Goal: Information Seeking & Learning: Check status

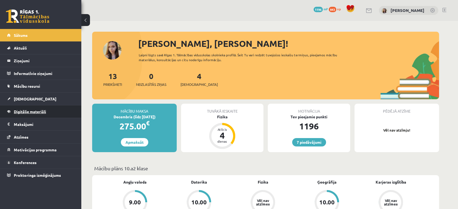
click at [38, 112] on span "Digitālie materiāli" at bounding box center [30, 111] width 32 height 5
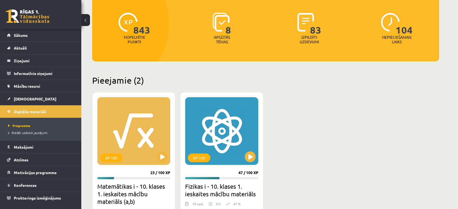
scroll to position [63, 0]
click at [161, 154] on button at bounding box center [161, 156] width 11 height 11
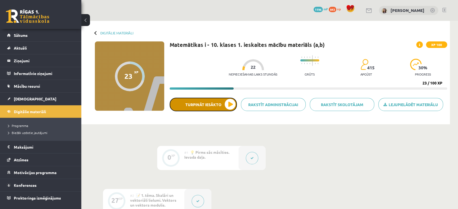
click at [212, 107] on button "Turpināt iesākto" at bounding box center [202, 105] width 67 height 14
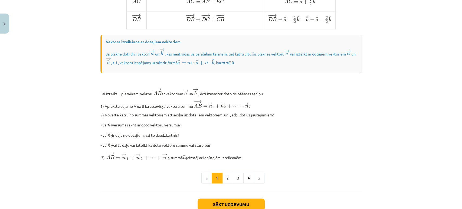
scroll to position [438, 0]
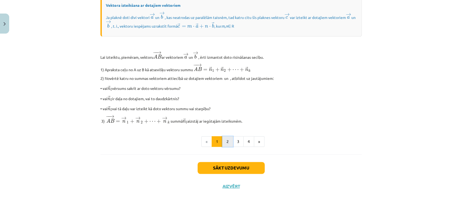
click at [227, 142] on button "2" at bounding box center [227, 141] width 11 height 11
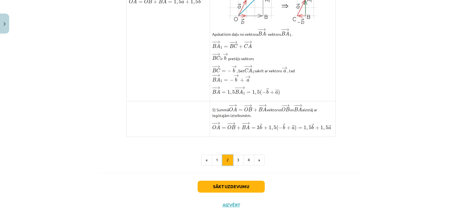
scroll to position [408, 0]
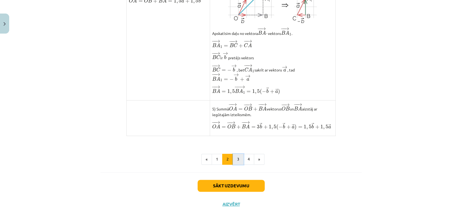
click at [236, 165] on button "3" at bounding box center [238, 159] width 11 height 11
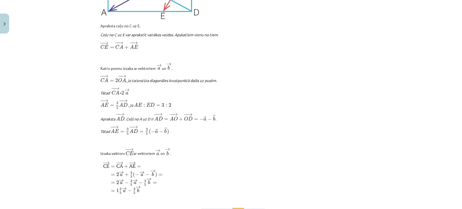
scroll to position [649, 0]
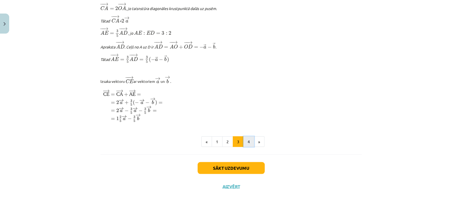
click at [248, 144] on button "4" at bounding box center [248, 141] width 11 height 11
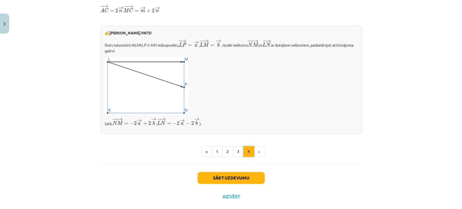
scroll to position [201, 0]
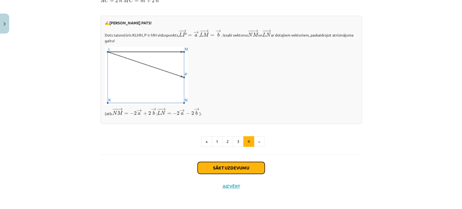
click at [250, 168] on button "Sākt uzdevumu" at bounding box center [231, 168] width 67 height 12
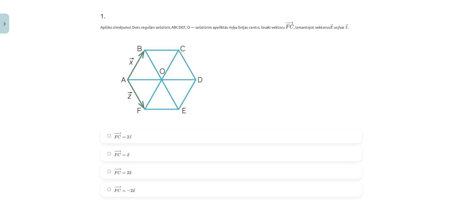
scroll to position [103, 0]
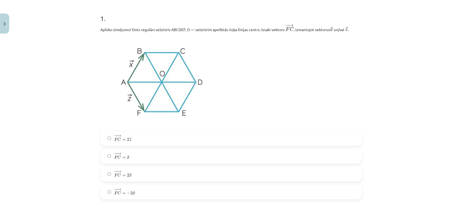
click at [117, 172] on span "→" at bounding box center [119, 171] width 4 height 2
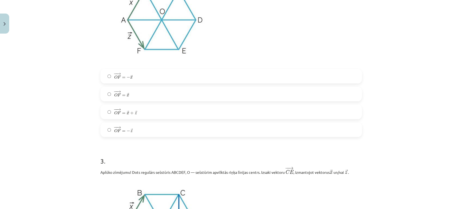
scroll to position [369, 0]
click at [104, 78] on label "− − → O F = − → x O F → = − x →" at bounding box center [231, 77] width 260 height 14
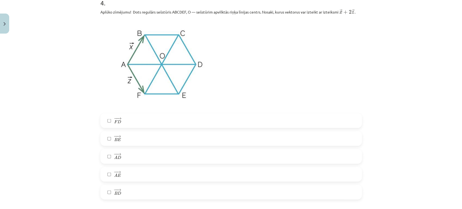
scroll to position [731, 0]
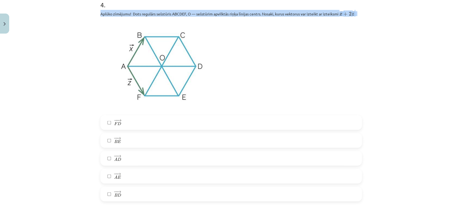
drag, startPoint x: 95, startPoint y: 13, endPoint x: 369, endPoint y: 11, distance: 274.3
click at [369, 11] on div "Mācību tēma: Matemātikas i - 10. klases 1. ieskaites mācību materiāls (a,b) #4 …" at bounding box center [231, 104] width 462 height 209
copy p "Aplūko zīmējumu! Dots regulārs sešstūris ABCDEF, O — sešstūrim apvilktās riņķa …"
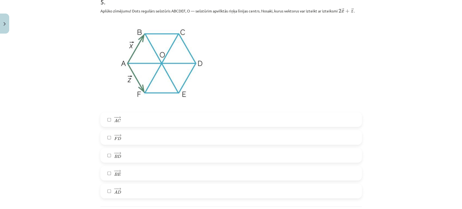
scroll to position [1007, 0]
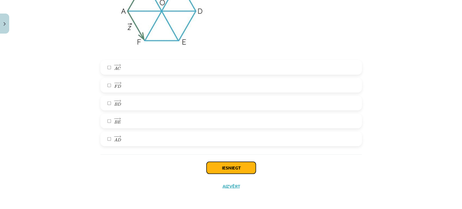
click at [226, 165] on button "Iesniegt" at bounding box center [231, 168] width 49 height 12
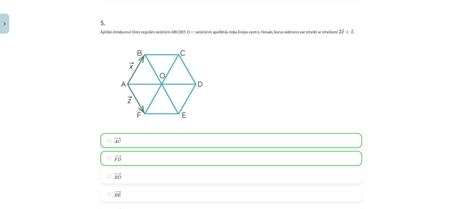
scroll to position [931, 0]
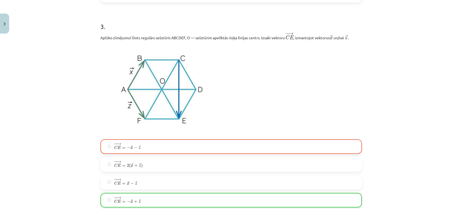
click at [85, 127] on div "Mācību tēma: Matemātikas i - 10. klases 1. ieskaites mācību materiāls (a,b) #4 …" at bounding box center [231, 104] width 462 height 209
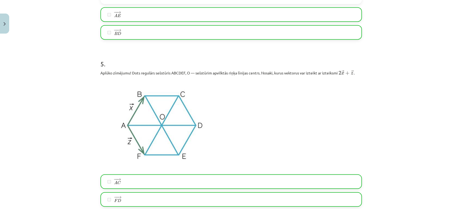
scroll to position [1024, 0]
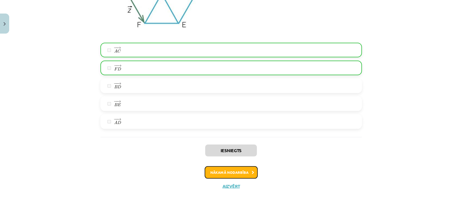
click at [231, 173] on button "Nākamā nodarbība" at bounding box center [231, 172] width 53 height 12
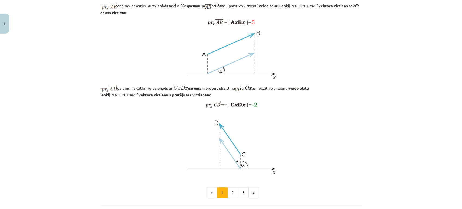
scroll to position [367, 0]
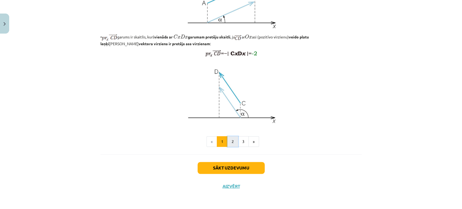
click at [232, 147] on button "2" at bounding box center [232, 141] width 11 height 11
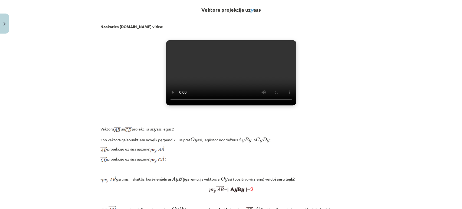
scroll to position [110, 0]
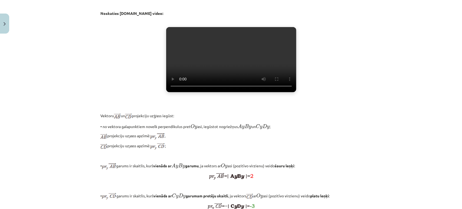
click at [200, 92] on video "Jūsu pārlūkprogramma neatbalsta video atskaņošanu." at bounding box center [231, 59] width 130 height 65
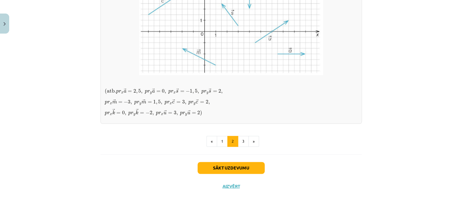
scroll to position [428, 0]
click at [243, 147] on button "3" at bounding box center [243, 141] width 11 height 11
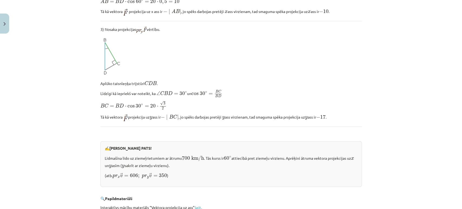
scroll to position [546, 0]
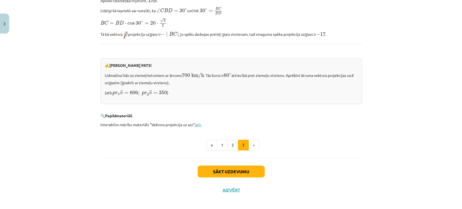
click at [198, 123] on link "šeit." at bounding box center [198, 124] width 7 height 5
click at [249, 171] on button "Sākt uzdevumu" at bounding box center [231, 171] width 67 height 12
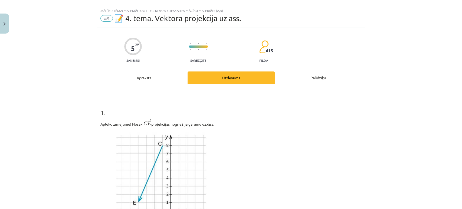
scroll to position [0, 0]
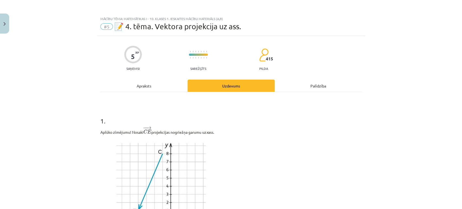
click at [139, 86] on div "Apraksts" at bounding box center [143, 86] width 87 height 12
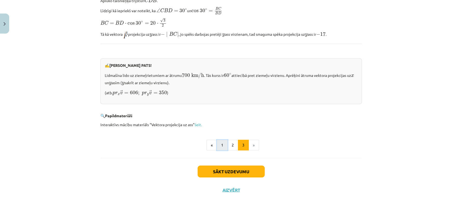
click at [221, 143] on button "1" at bounding box center [222, 145] width 11 height 11
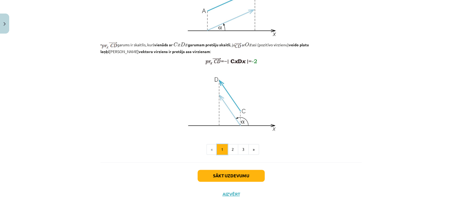
scroll to position [401, 0]
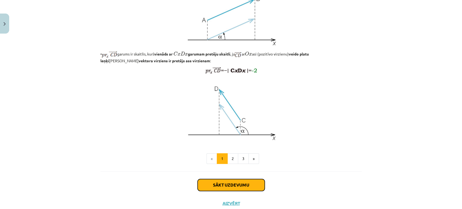
click at [232, 191] on button "Sākt uzdevumu" at bounding box center [231, 185] width 67 height 12
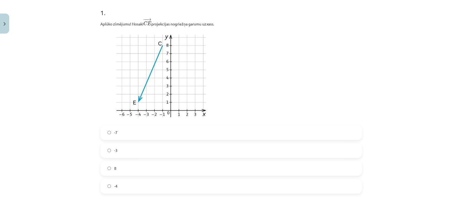
scroll to position [109, 0]
click at [107, 153] on label "-3" at bounding box center [231, 150] width 260 height 14
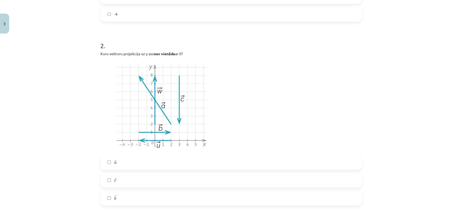
scroll to position [318, 0]
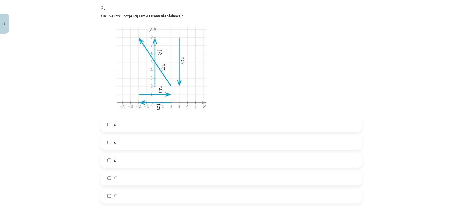
click at [123, 127] on label "→ a a →" at bounding box center [231, 125] width 260 height 14
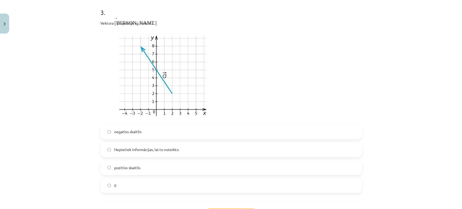
scroll to position [533, 0]
click at [114, 129] on span "negatīvs skaitlis" at bounding box center [127, 132] width 27 height 6
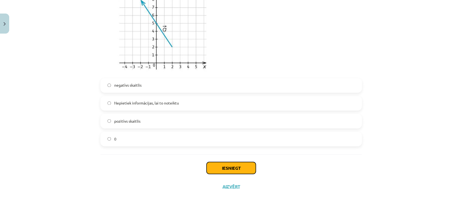
click at [217, 166] on button "Iesniegt" at bounding box center [231, 168] width 49 height 12
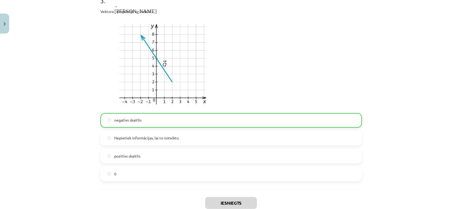
scroll to position [597, 0]
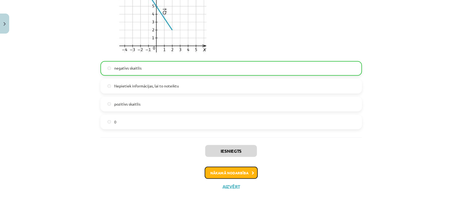
click at [247, 173] on button "Nākamā nodarbība" at bounding box center [231, 173] width 53 height 12
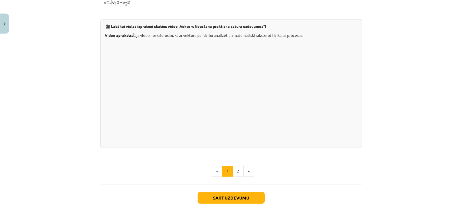
scroll to position [554, 0]
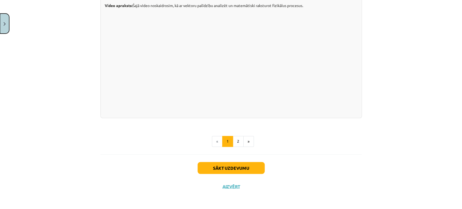
click at [0, 31] on button "Close" at bounding box center [4, 24] width 9 height 20
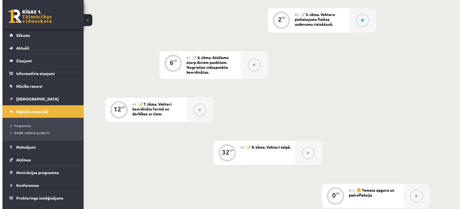
scroll to position [341, 0]
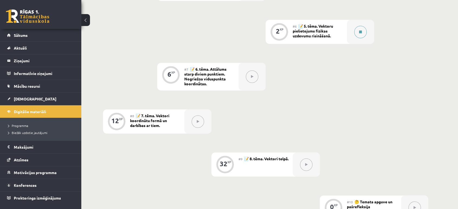
click at [364, 31] on button at bounding box center [360, 32] width 12 height 12
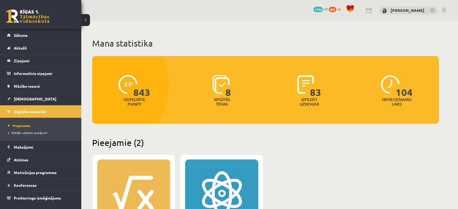
scroll to position [63, 0]
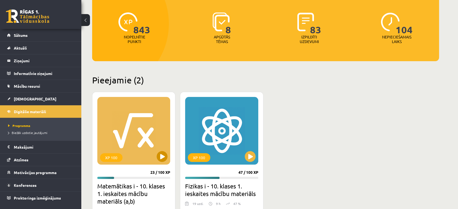
click at [123, 137] on div "XP 100" at bounding box center [133, 131] width 73 height 68
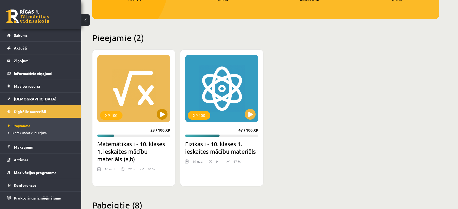
scroll to position [105, 0]
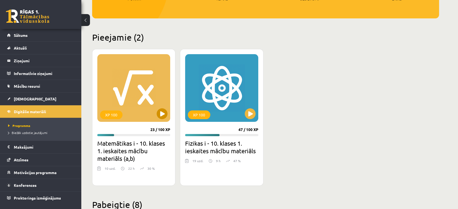
click at [139, 98] on div "XP 100" at bounding box center [133, 88] width 73 height 68
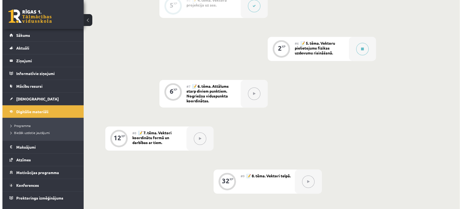
scroll to position [321, 0]
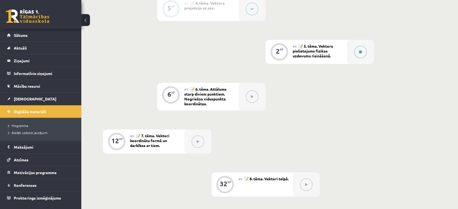
click at [358, 51] on button at bounding box center [360, 52] width 12 height 12
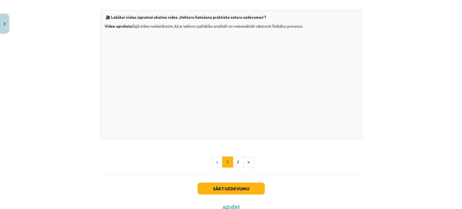
scroll to position [530, 0]
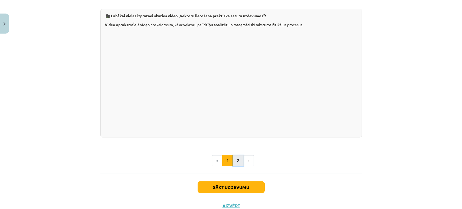
click at [235, 166] on button "2" at bounding box center [238, 160] width 11 height 11
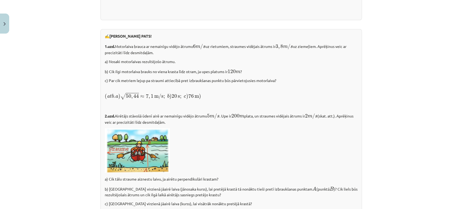
scroll to position [767, 0]
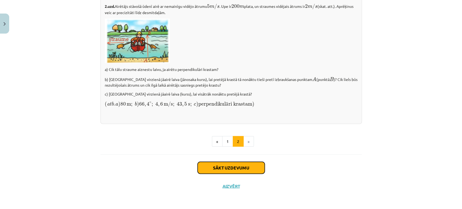
click at [233, 163] on button "Sākt uzdevumu" at bounding box center [231, 168] width 67 height 12
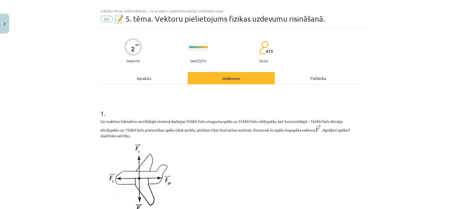
scroll to position [0, 0]
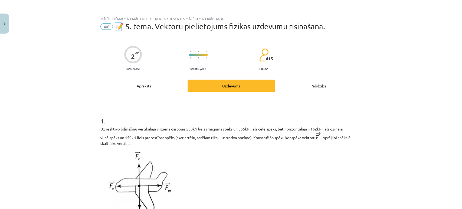
click at [188, 87] on div "Uzdevums" at bounding box center [231, 86] width 87 height 12
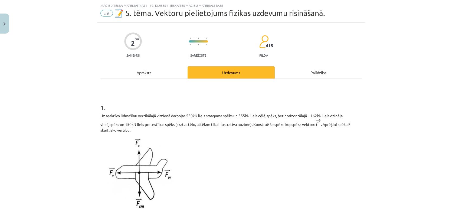
click at [158, 78] on div "Apraksts" at bounding box center [143, 72] width 87 height 12
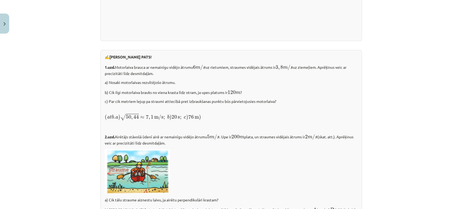
scroll to position [767, 0]
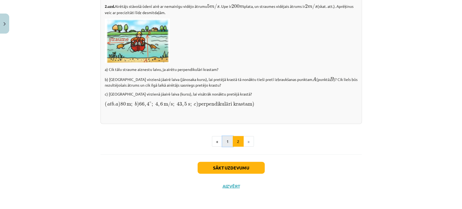
click at [222, 139] on button "1" at bounding box center [227, 141] width 11 height 11
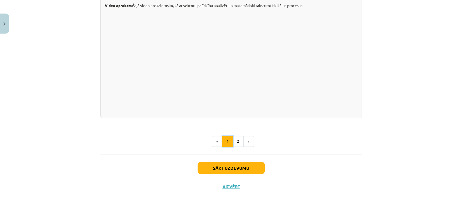
scroll to position [554, 0]
click at [234, 143] on button "2" at bounding box center [238, 141] width 11 height 11
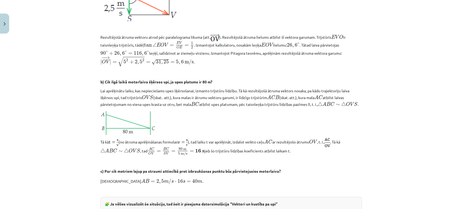
scroll to position [258, 0]
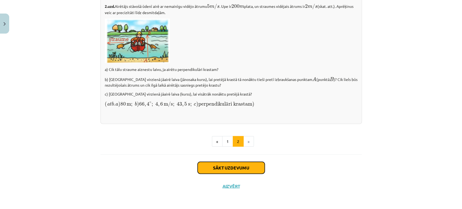
click at [223, 173] on button "Sākt uzdevumu" at bounding box center [231, 168] width 67 height 12
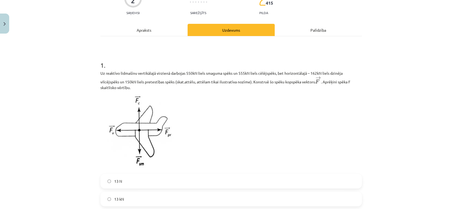
scroll to position [0, 0]
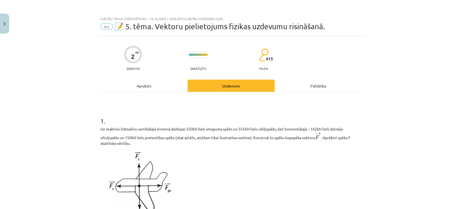
click at [164, 83] on div "Apraksts" at bounding box center [143, 86] width 87 height 12
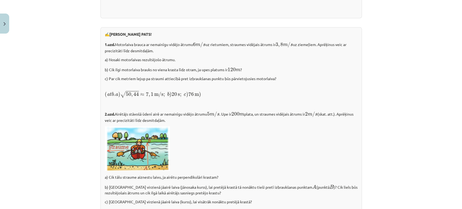
scroll to position [767, 0]
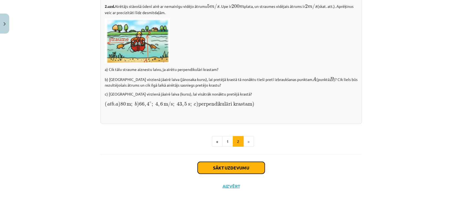
click at [231, 172] on button "Sākt uzdevumu" at bounding box center [231, 168] width 67 height 12
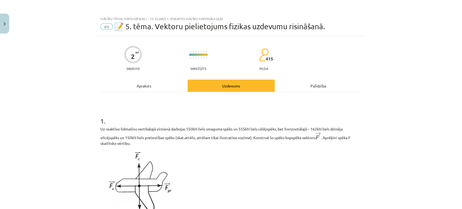
scroll to position [0, 0]
click at [149, 89] on div "Apraksts" at bounding box center [143, 86] width 87 height 12
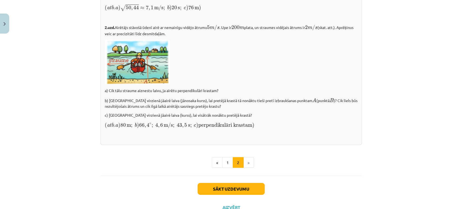
scroll to position [767, 0]
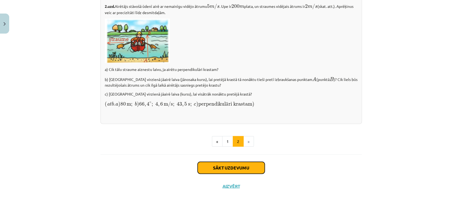
click at [221, 174] on button "Sākt uzdevumu" at bounding box center [231, 168] width 67 height 12
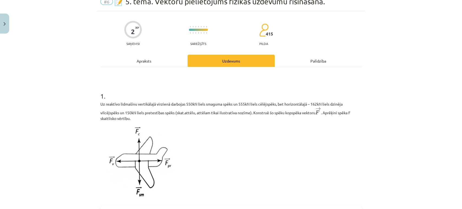
scroll to position [0, 0]
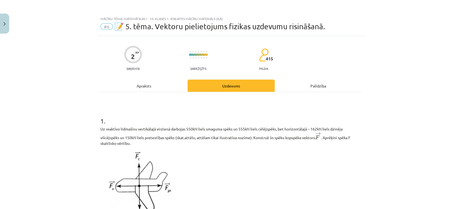
click at [147, 84] on div "Apraksts" at bounding box center [143, 86] width 87 height 12
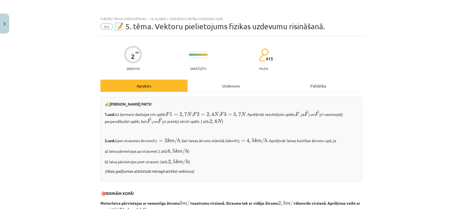
click at [208, 82] on div "Uzdevums" at bounding box center [231, 86] width 87 height 12
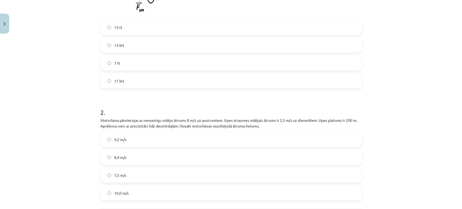
scroll to position [264, 0]
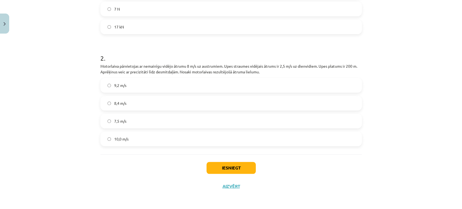
click at [102, 103] on label "8,4 m/s" at bounding box center [231, 103] width 260 height 14
click at [214, 166] on button "Iesniegt" at bounding box center [231, 168] width 49 height 12
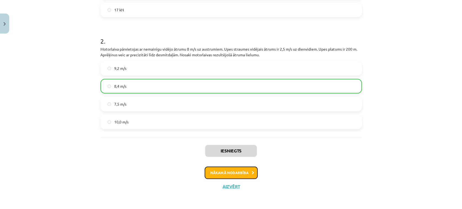
click at [236, 177] on button "Nākamā nodarbība" at bounding box center [231, 173] width 53 height 12
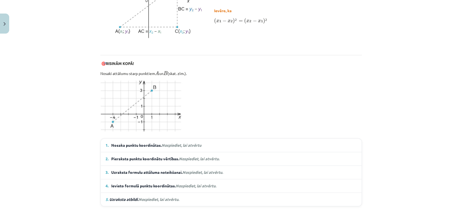
scroll to position [327, 0]
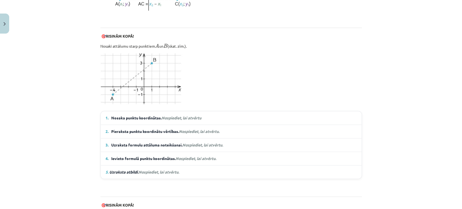
click at [188, 118] on em "Nospiediet, lai atvērtu" at bounding box center [182, 117] width 40 height 5
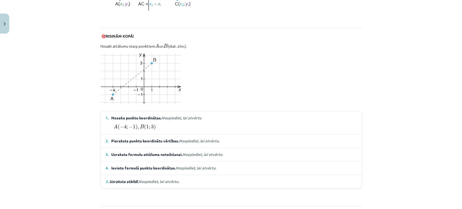
click at [188, 118] on em "Nospiediet, lai atvērtu" at bounding box center [182, 117] width 40 height 5
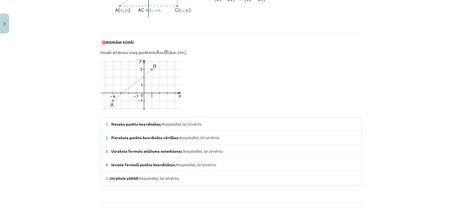
scroll to position [321, 0]
click at [129, 124] on span "Nosaka punktu koordinātas. Nospiediet, lai atvērtu" at bounding box center [156, 125] width 90 height 6
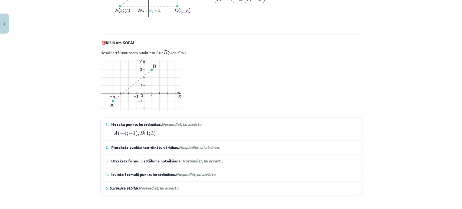
click at [138, 147] on span "Pieraksta punktu koordinātu vērtības. Nospiediet, lai atvērtu." at bounding box center [165, 148] width 109 height 6
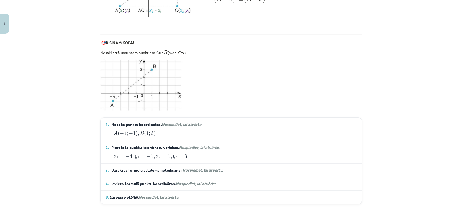
click at [149, 167] on span "Uzraksta formulu attāluma noteikšanai. Nospiediet, lai atvērtu." at bounding box center [167, 170] width 112 height 6
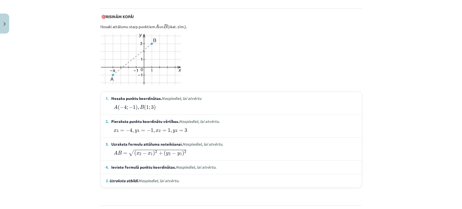
scroll to position [347, 0]
click at [139, 164] on span "Ievieto formulā punktu koordinātas. Nospiediet, lai atvērtu." at bounding box center [163, 167] width 105 height 6
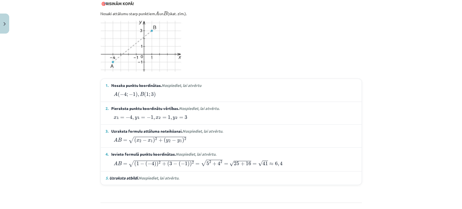
scroll to position [360, 0]
click at [141, 178] on em "5. Uzraksta atbildi. Nospiediet, lai atvērtu." at bounding box center [143, 178] width 74 height 6
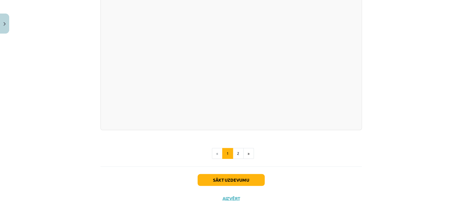
scroll to position [991, 0]
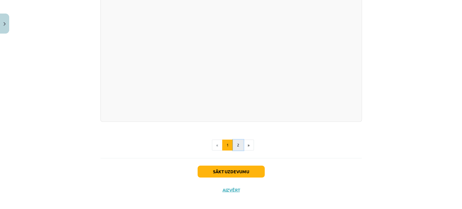
click at [233, 140] on button "2" at bounding box center [238, 145] width 11 height 11
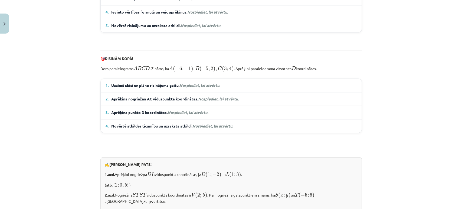
scroll to position [439, 0]
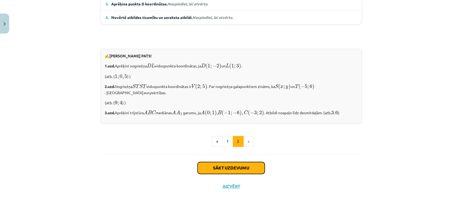
click at [241, 170] on button "Sākt uzdevumu" at bounding box center [231, 168] width 67 height 12
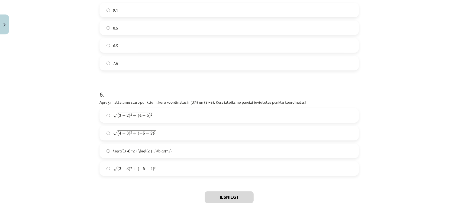
scroll to position [788, 0]
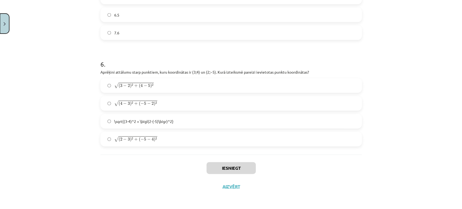
click at [4, 24] on img "Close" at bounding box center [5, 24] width 2 height 4
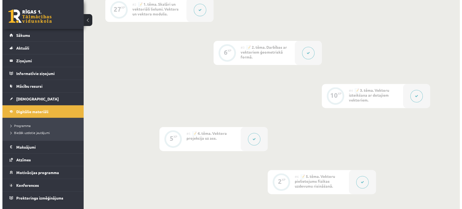
scroll to position [191, 0]
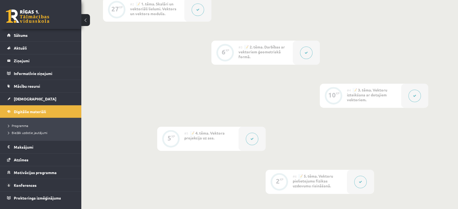
click at [301, 52] on button at bounding box center [306, 53] width 12 height 12
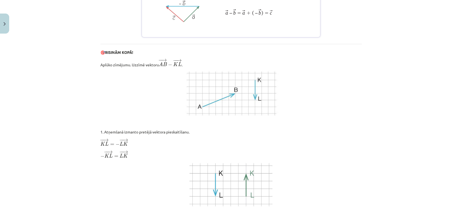
scroll to position [425, 0]
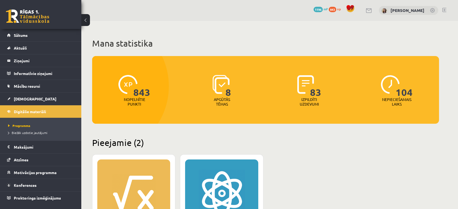
scroll to position [105, 0]
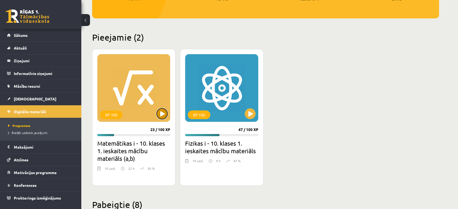
click at [163, 113] on button at bounding box center [161, 113] width 11 height 11
click at [155, 103] on div "XP 100" at bounding box center [133, 88] width 73 height 68
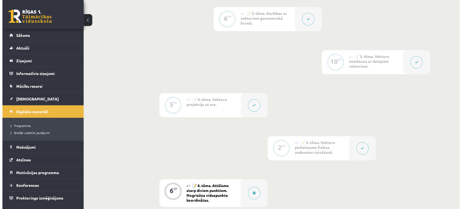
scroll to position [209, 0]
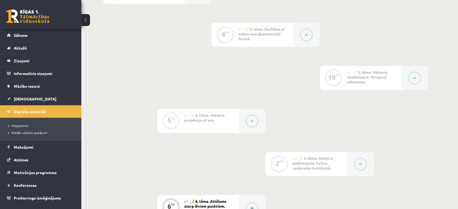
click at [414, 77] on icon at bounding box center [414, 77] width 3 height 3
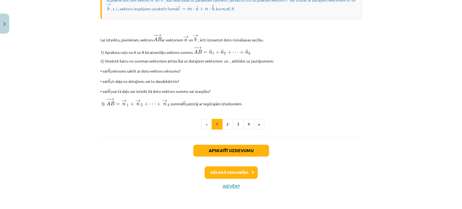
scroll to position [449, 0]
click at [224, 130] on button "2" at bounding box center [227, 124] width 11 height 11
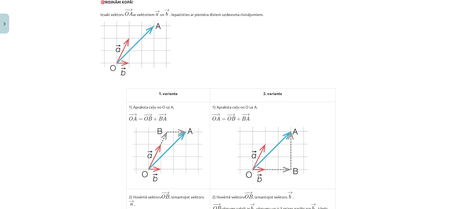
click at [224, 133] on p at bounding box center [272, 154] width 121 height 58
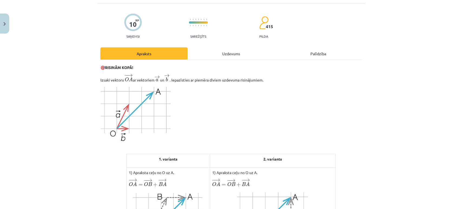
scroll to position [0, 0]
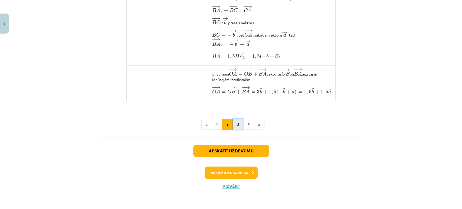
click at [233, 126] on button "3" at bounding box center [238, 124] width 11 height 11
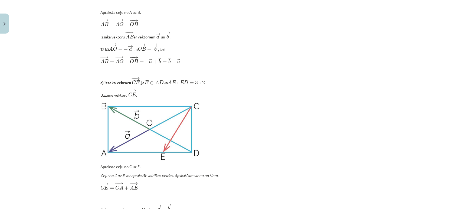
scroll to position [666, 0]
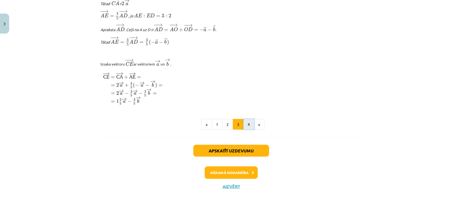
click at [244, 126] on button "4" at bounding box center [248, 124] width 11 height 11
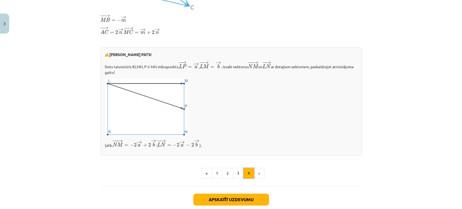
scroll to position [182, 0]
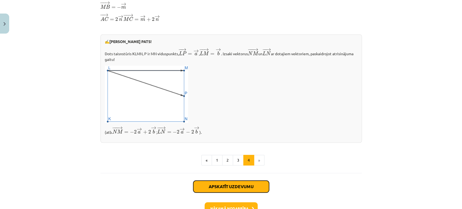
drag, startPoint x: 225, startPoint y: 188, endPoint x: 212, endPoint y: 189, distance: 12.5
click at [212, 189] on button "Apskatīt uzdevumu" at bounding box center [231, 187] width 76 height 12
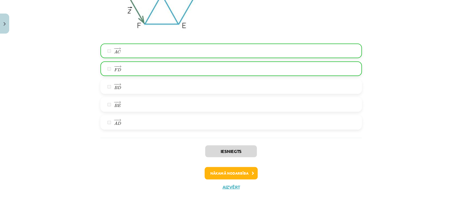
scroll to position [1024, 0]
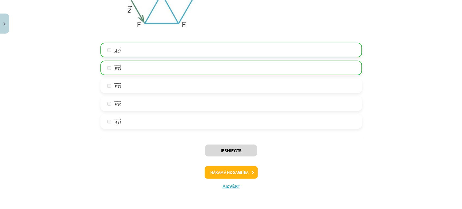
click at [218, 180] on div "Iesniegts Nākamā nodarbība Aizvērt" at bounding box center [231, 164] width 262 height 55
click at [216, 176] on button "Nākamā nodarbība" at bounding box center [231, 172] width 53 height 12
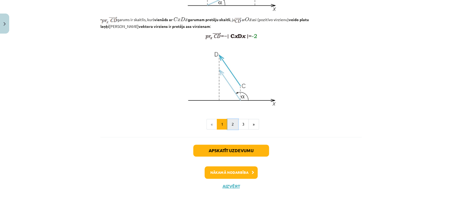
click at [231, 128] on button "2" at bounding box center [232, 124] width 11 height 11
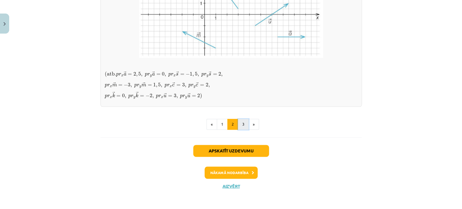
click at [240, 127] on button "3" at bounding box center [243, 124] width 11 height 11
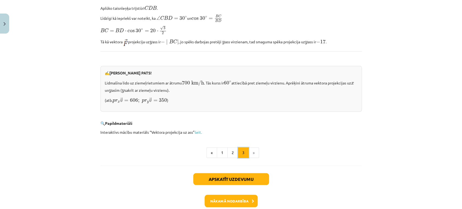
scroll to position [563, 0]
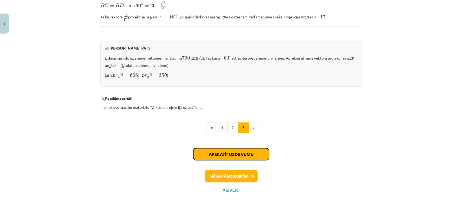
click at [233, 153] on button "Apskatīt uzdevumu" at bounding box center [231, 154] width 76 height 12
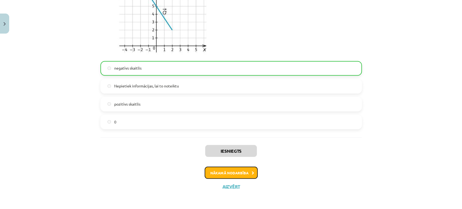
click at [216, 171] on button "Nākamā nodarbība" at bounding box center [231, 173] width 53 height 12
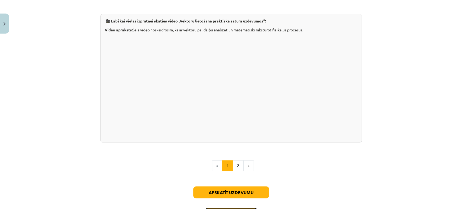
scroll to position [525, 0]
click at [236, 171] on button "2" at bounding box center [238, 165] width 11 height 11
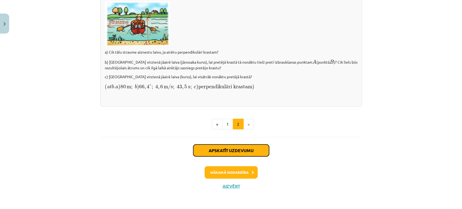
click at [235, 147] on button "Apskatīt uzdevumu" at bounding box center [231, 151] width 76 height 12
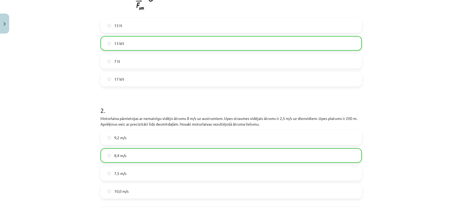
scroll to position [281, 0]
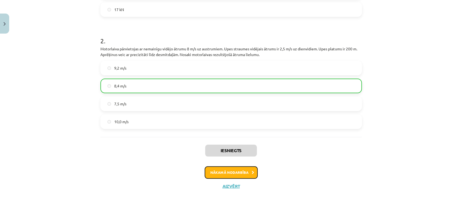
click at [221, 169] on button "Nākamā nodarbība" at bounding box center [231, 172] width 53 height 12
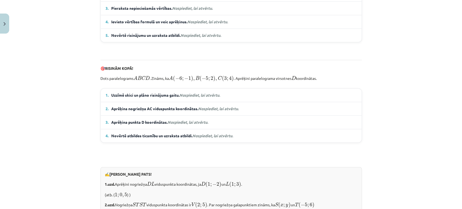
scroll to position [439, 0]
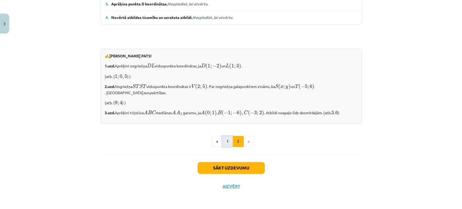
click at [227, 138] on button "1" at bounding box center [227, 141] width 11 height 11
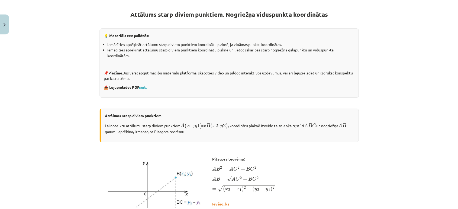
scroll to position [0, 0]
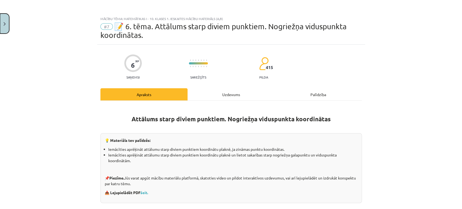
click at [5, 28] on button "Close" at bounding box center [4, 24] width 9 height 20
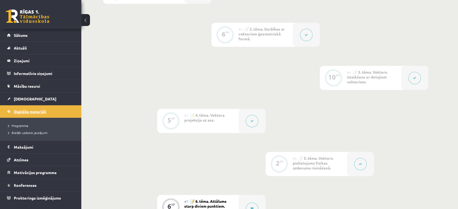
click at [25, 114] on link "Digitālie materiāli" at bounding box center [40, 111] width 67 height 12
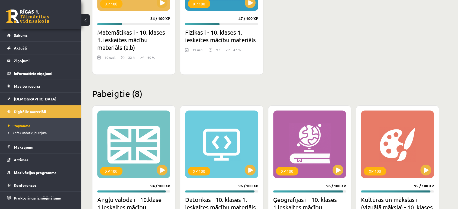
scroll to position [421, 0]
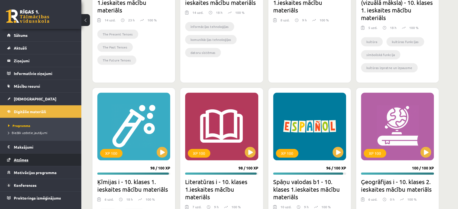
click at [23, 160] on span "Atzīmes" at bounding box center [21, 159] width 15 height 5
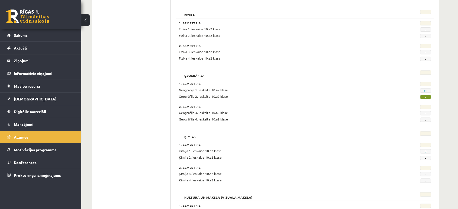
scroll to position [258, 0]
